Goal: Transaction & Acquisition: Purchase product/service

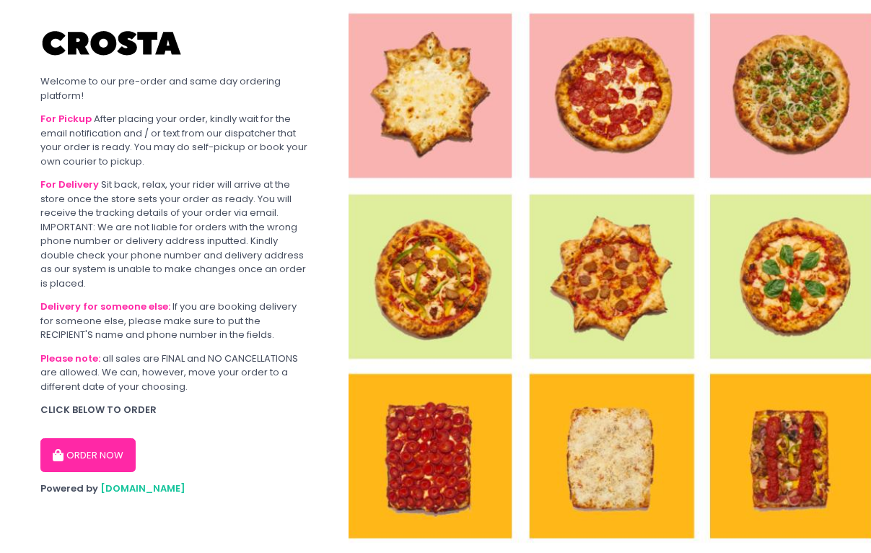
click at [85, 448] on button "ORDER NOW" at bounding box center [87, 455] width 95 height 35
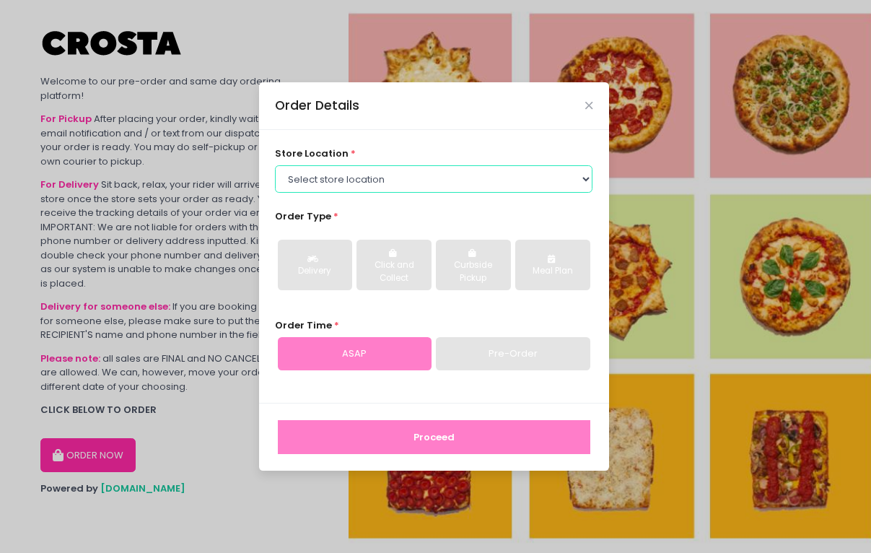
click at [339, 175] on select "Select store location [PERSON_NAME] Pizza - [PERSON_NAME] Pizza - [GEOGRAPHIC_D…" at bounding box center [434, 178] width 318 height 27
select select "65090bae48156caed44a5eb4"
click at [275, 165] on select "Select store location [PERSON_NAME] Pizza - [PERSON_NAME] Pizza - [GEOGRAPHIC_D…" at bounding box center [434, 178] width 318 height 27
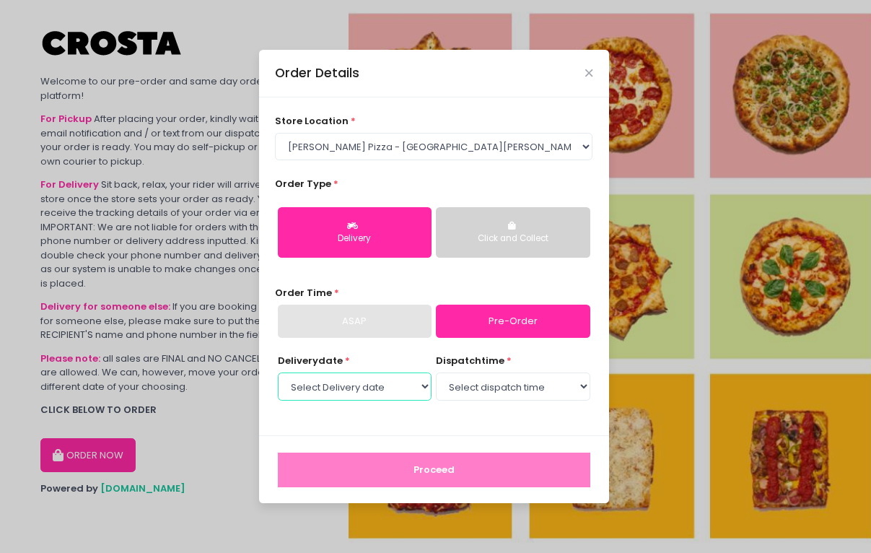
click at [374, 396] on select "Select Delivery date [DATE] [DATE] [DATE] [DATE] [DATE] [DATE]" at bounding box center [355, 386] width 154 height 27
select select "[DATE]"
click at [278, 373] on select "Select Delivery date [DATE] [DATE] [DATE] [DATE] [DATE] [DATE]" at bounding box center [355, 386] width 154 height 27
click at [489, 386] on select "Select dispatch time 12:00 PM - 12:30 PM 12:30 PM - 01:00 PM 01:00 PM - 01:30 P…" at bounding box center [513, 386] width 154 height 27
select select "12:00"
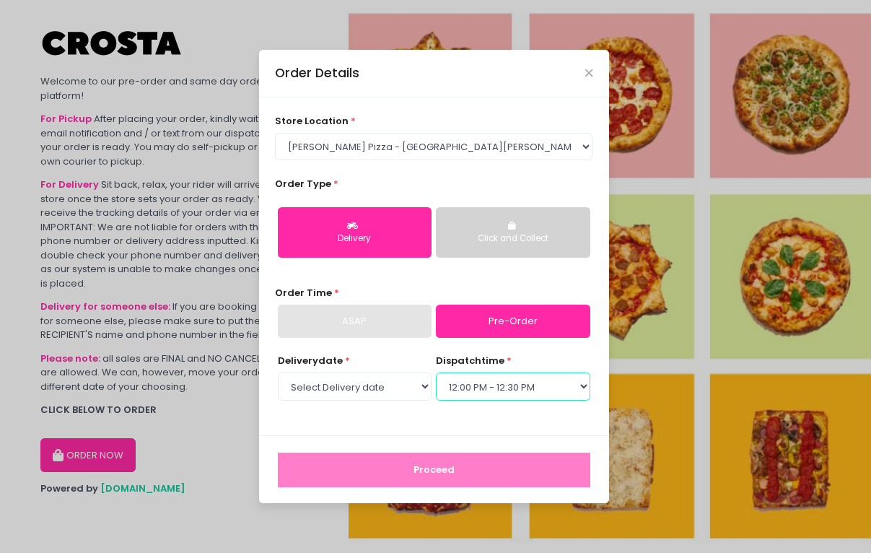
click at [436, 373] on select "Select dispatch time 12:00 PM - 12:30 PM 12:30 PM - 01:00 PM 01:00 PM - 01:30 P…" at bounding box center [513, 386] width 154 height 27
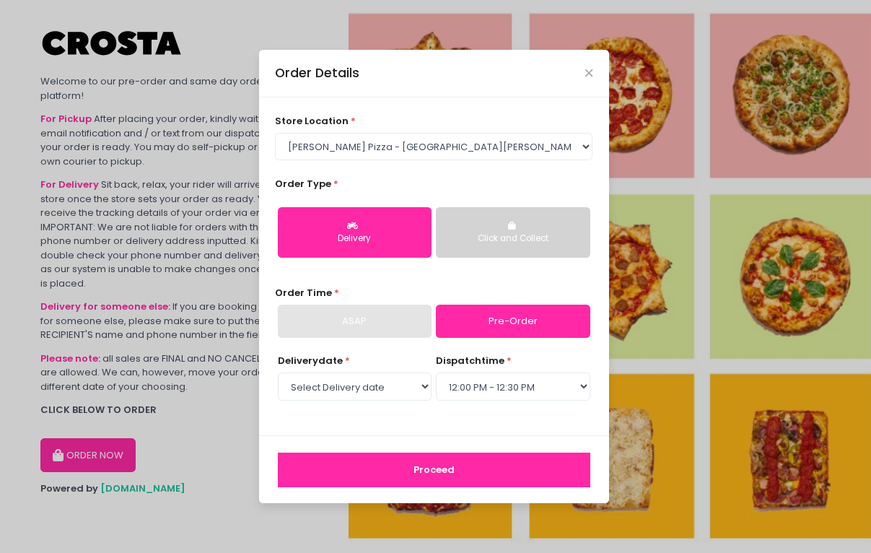
click at [413, 463] on button "Proceed" at bounding box center [434, 470] width 313 height 35
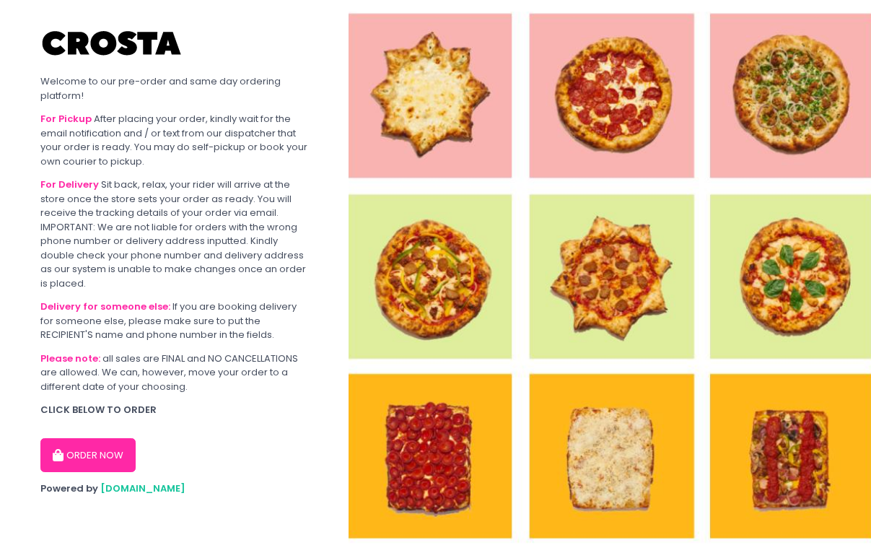
click at [105, 445] on button "ORDER NOW" at bounding box center [87, 455] width 95 height 35
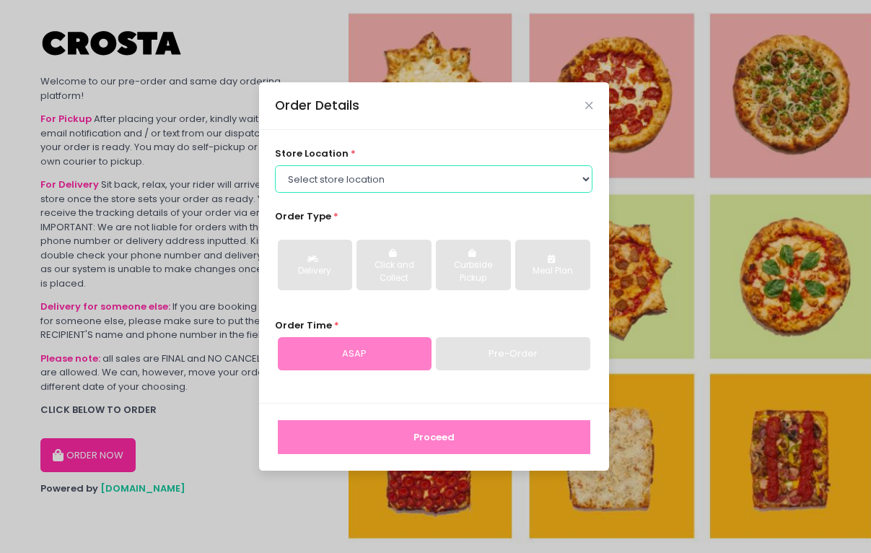
click at [385, 183] on select "Select store location [PERSON_NAME] Pizza - [PERSON_NAME] Pizza - [GEOGRAPHIC_D…" at bounding box center [434, 178] width 318 height 27
select select "5fabb2e53664a8677beaeb89"
click at [275, 165] on select "Select store location [PERSON_NAME] Pizza - [PERSON_NAME] Pizza - [GEOGRAPHIC_D…" at bounding box center [434, 178] width 318 height 27
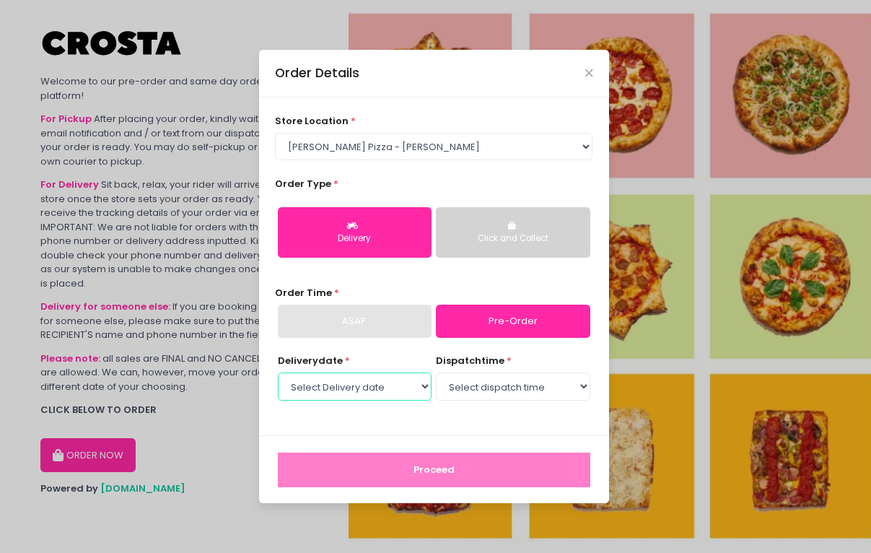
click at [389, 384] on select "Select Delivery date [DATE] [DATE] [DATE] [DATE] [DATE] [DATE]" at bounding box center [355, 386] width 154 height 27
select select "[DATE]"
click at [278, 373] on select "Select Delivery date [DATE] [DATE] [DATE] [DATE] [DATE] [DATE]" at bounding box center [355, 386] width 154 height 27
select select "12:00"
click at [436, 373] on select "Select dispatch time 12:00 PM - 12:30 PM 12:30 PM - 01:00 PM 01:00 PM - 01:30 P…" at bounding box center [513, 386] width 154 height 27
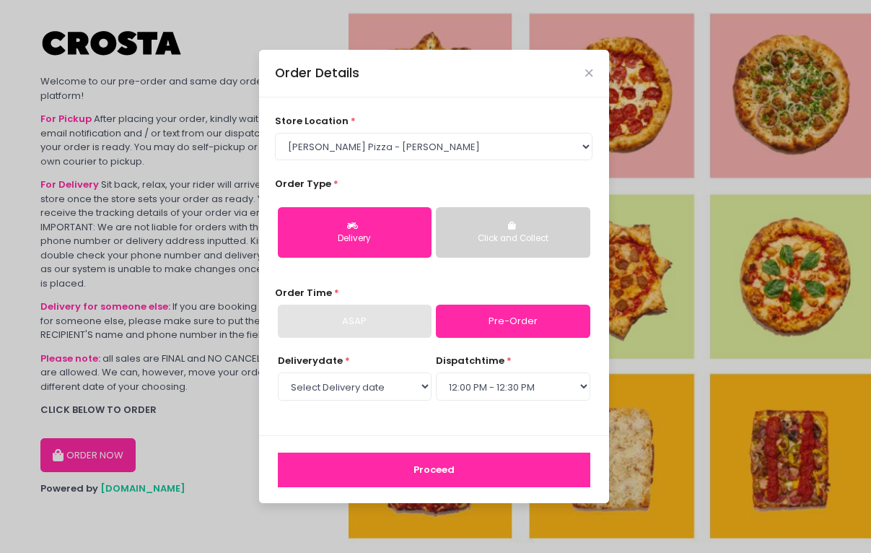
click at [497, 397] on select "Select dispatch time 12:00 PM - 12:30 PM 12:30 PM - 01:00 PM 01:00 PM - 01:30 P…" at bounding box center [513, 386] width 154 height 27
click at [436, 373] on select "Select dispatch time 12:00 PM - 12:30 PM 12:30 PM - 01:00 PM 01:00 PM - 01:30 P…" at bounding box center [513, 386] width 154 height 27
click at [422, 465] on button "Proceed" at bounding box center [434, 470] width 313 height 35
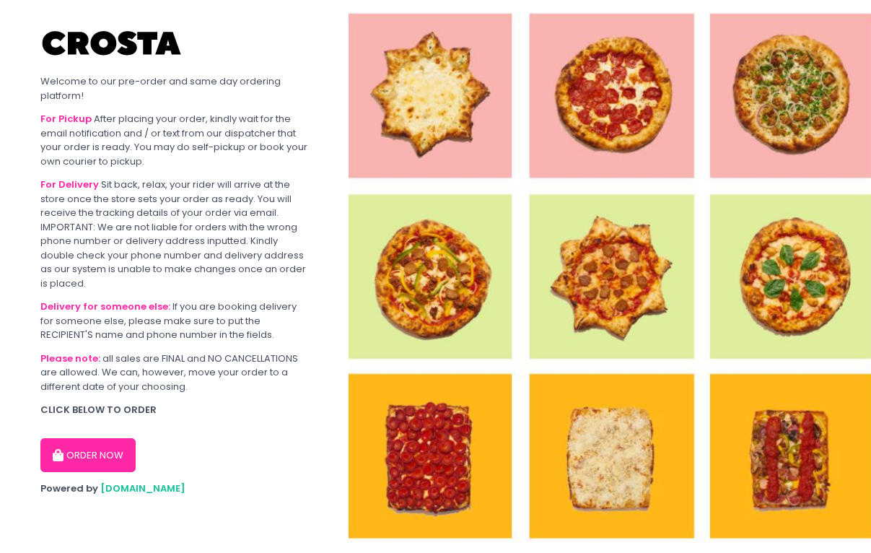
click at [95, 455] on button "ORDER NOW" at bounding box center [87, 455] width 95 height 35
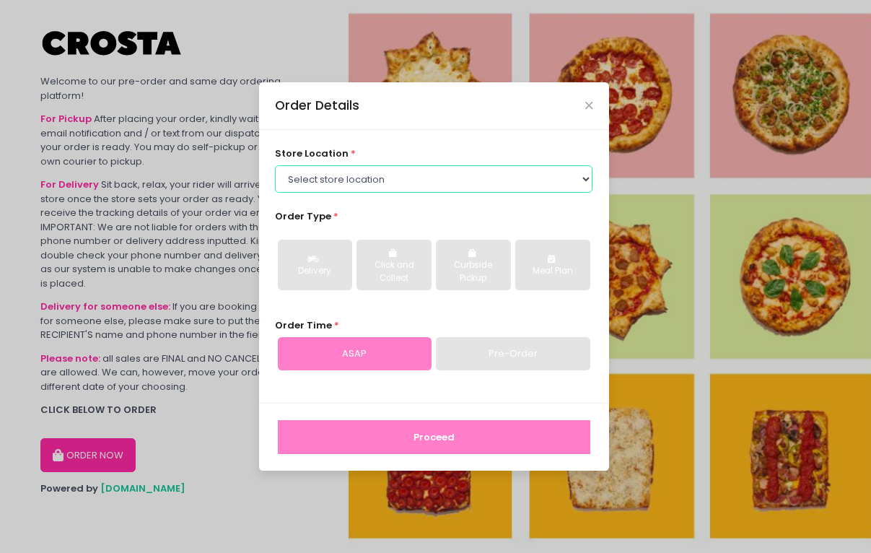
click at [342, 175] on select "Select store location [PERSON_NAME] Pizza - [PERSON_NAME] Pizza - [GEOGRAPHIC_D…" at bounding box center [434, 178] width 318 height 27
select select "5fabb2e53664a8677beaeb89"
click at [275, 165] on select "Select store location [PERSON_NAME] Pizza - [PERSON_NAME] Pizza - [GEOGRAPHIC_D…" at bounding box center [434, 178] width 318 height 27
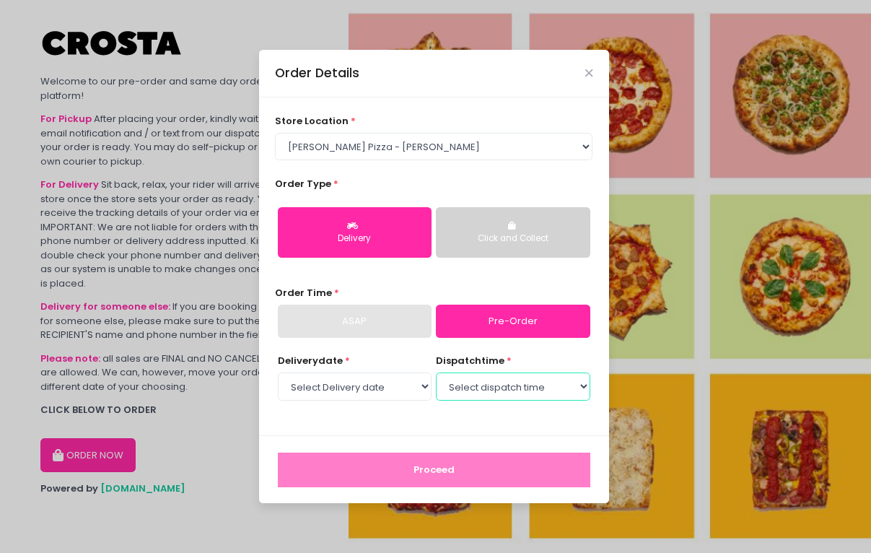
click at [461, 386] on select "Select dispatch time" at bounding box center [513, 386] width 154 height 27
click at [383, 390] on select "Select Delivery date [DATE] [DATE] [DATE] [DATE] [DATE] [DATE]" at bounding box center [355, 386] width 154 height 27
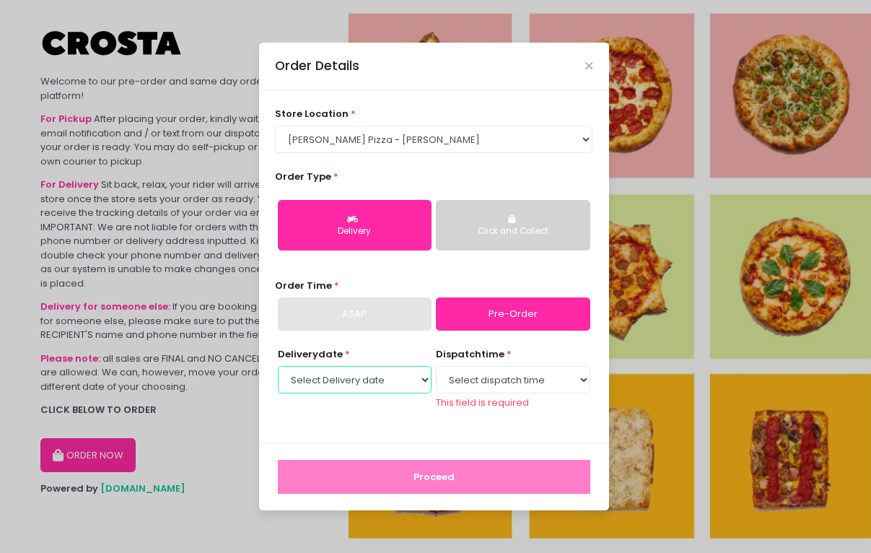
select select "[DATE]"
click at [278, 373] on select "Select Delivery date [DATE] [DATE] [DATE] [DATE] [DATE] [DATE]" at bounding box center [355, 379] width 154 height 27
click at [479, 388] on select "Select dispatch time 12:00 PM - 12:30 PM 12:30 PM - 01:00 PM 01:00 PM - 01:30 P…" at bounding box center [513, 379] width 154 height 27
select select "15:00"
click at [436, 373] on select "Select dispatch time 12:00 PM - 12:30 PM 12:30 PM - 01:00 PM 01:00 PM - 01:30 P…" at bounding box center [513, 379] width 154 height 27
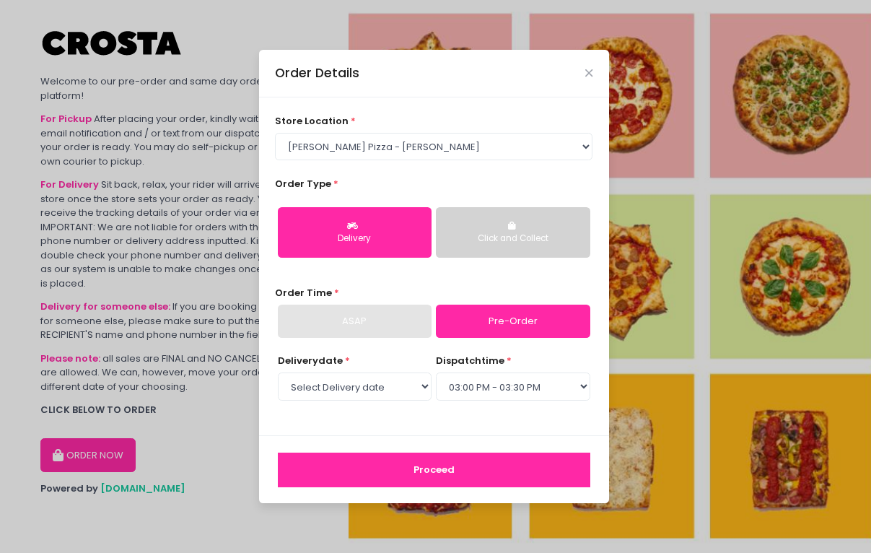
click at [409, 470] on button "Proceed" at bounding box center [434, 470] width 313 height 35
